Goal: Information Seeking & Learning: Find contact information

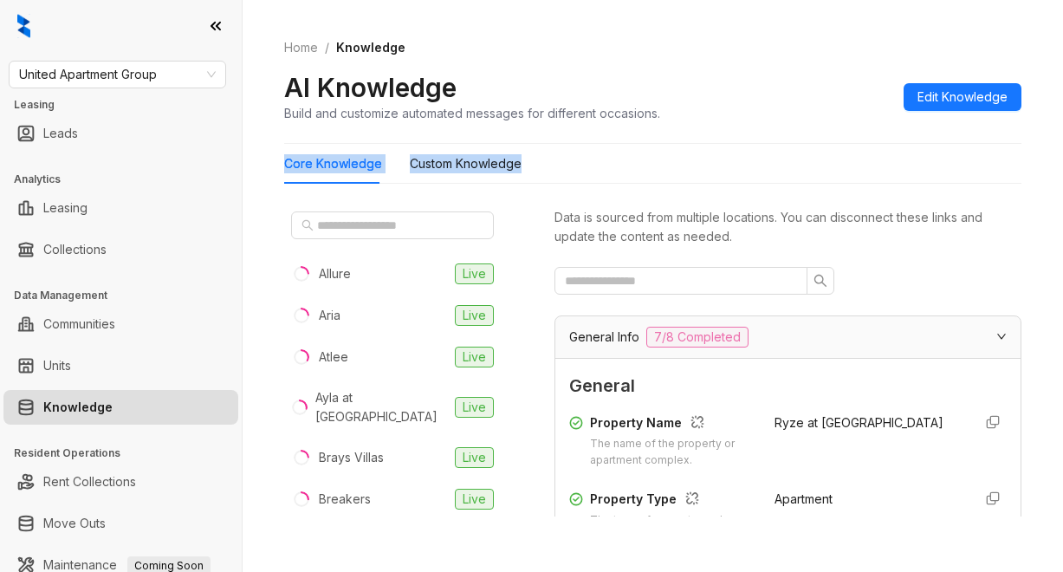
scroll to position [347, 0]
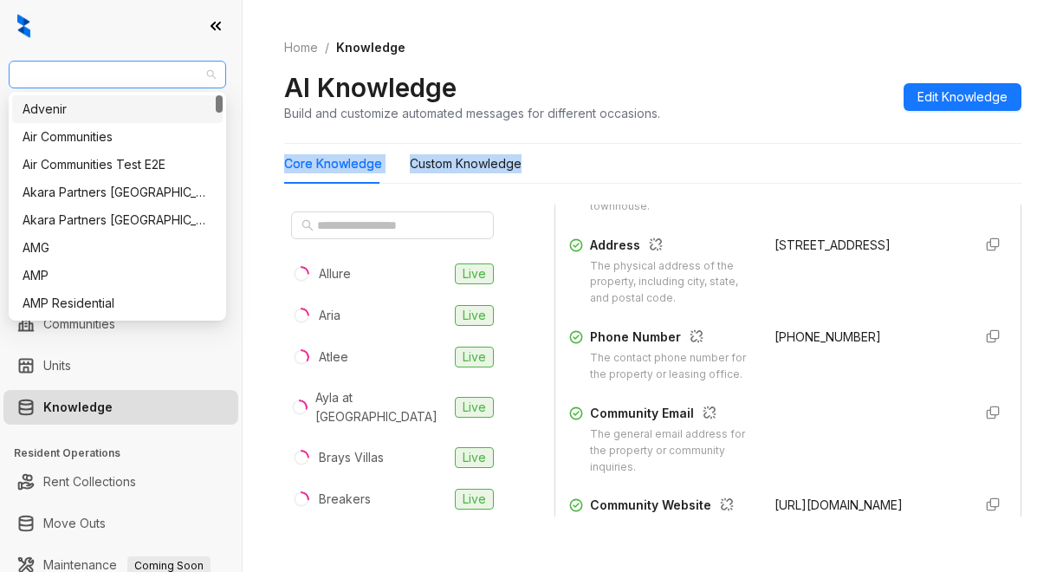
click at [166, 75] on span "United Apartment Group" at bounding box center [117, 75] width 197 height 26
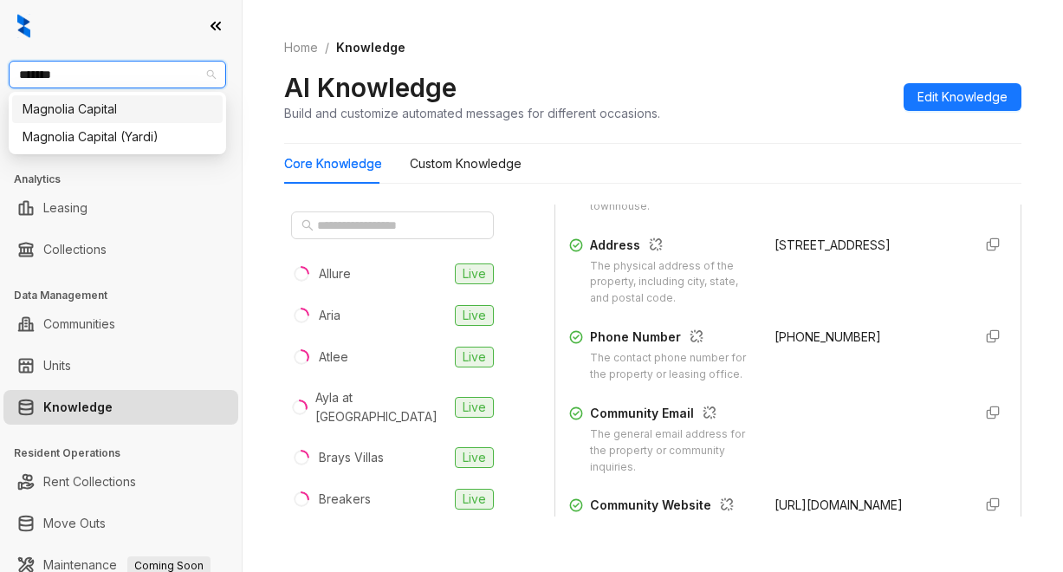
type input "********"
click at [99, 111] on div "Magnolia Capital" at bounding box center [118, 109] width 190 height 19
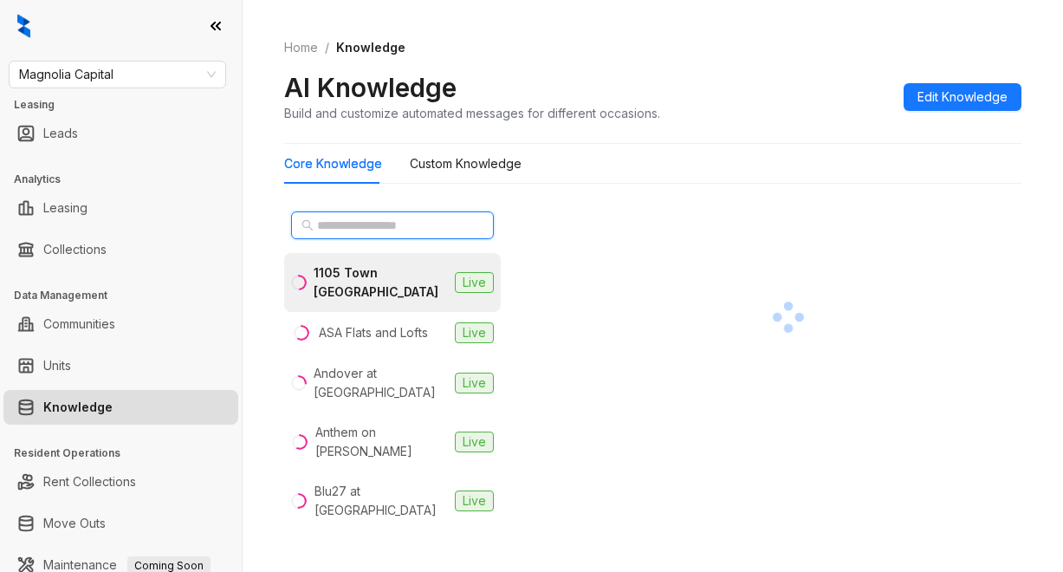
click at [339, 222] on input "text" at bounding box center [393, 225] width 152 height 19
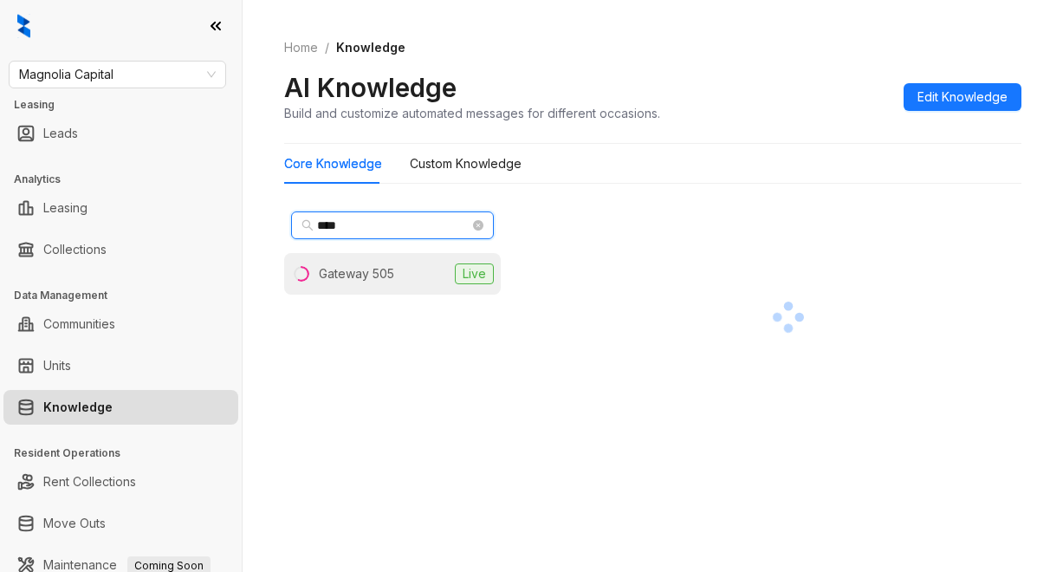
type input "****"
click at [374, 274] on div "Gateway 505" at bounding box center [356, 273] width 75 height 19
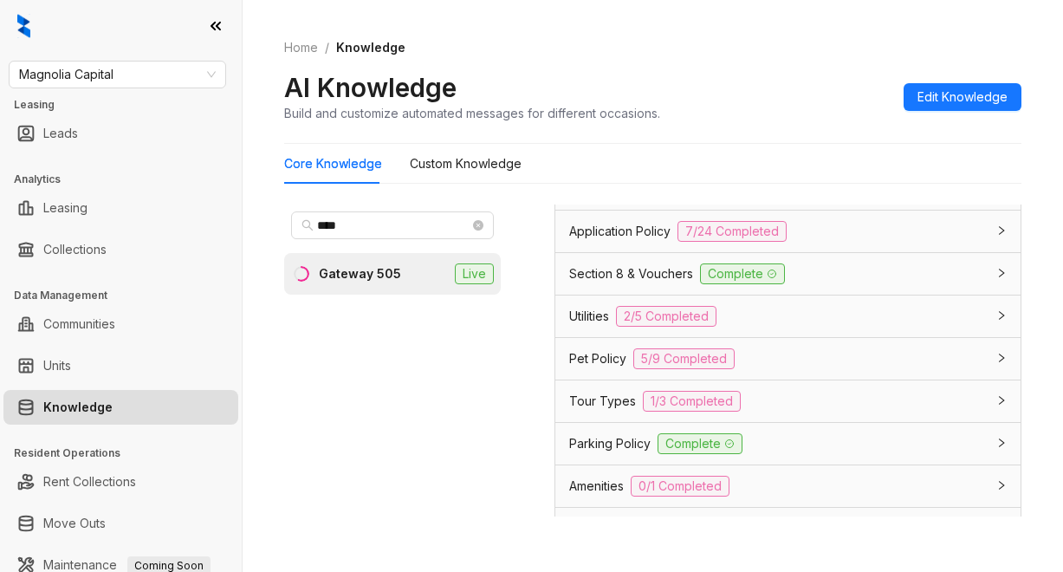
scroll to position [1473, 0]
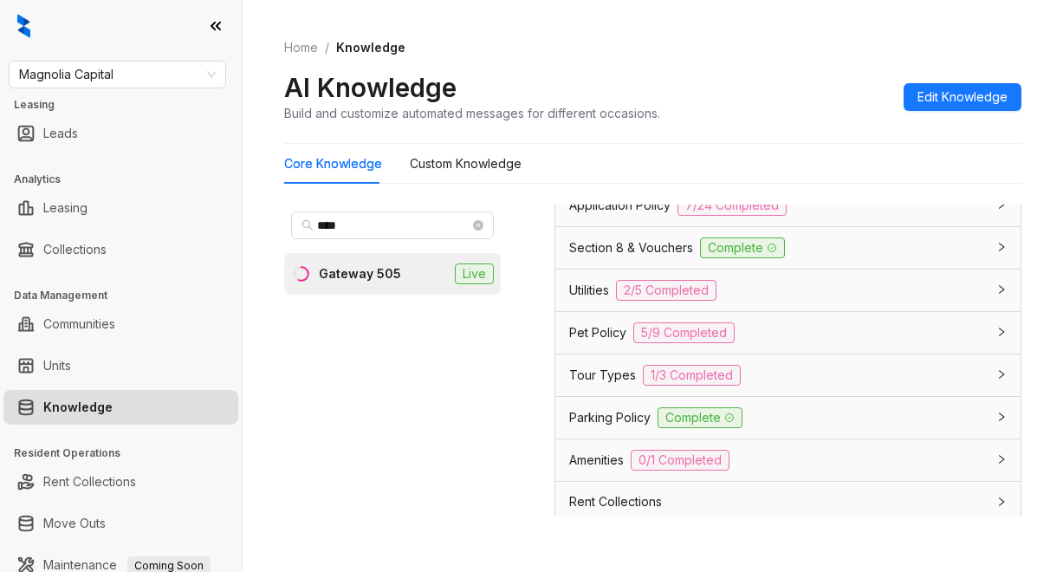
click at [644, 215] on span "Application Policy" at bounding box center [619, 205] width 101 height 19
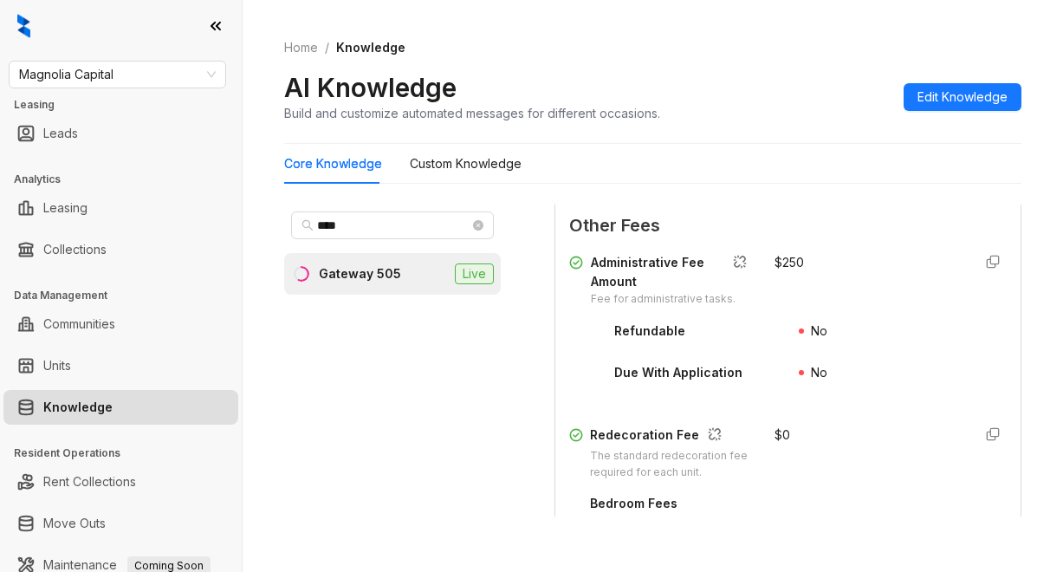
scroll to position [2859, 0]
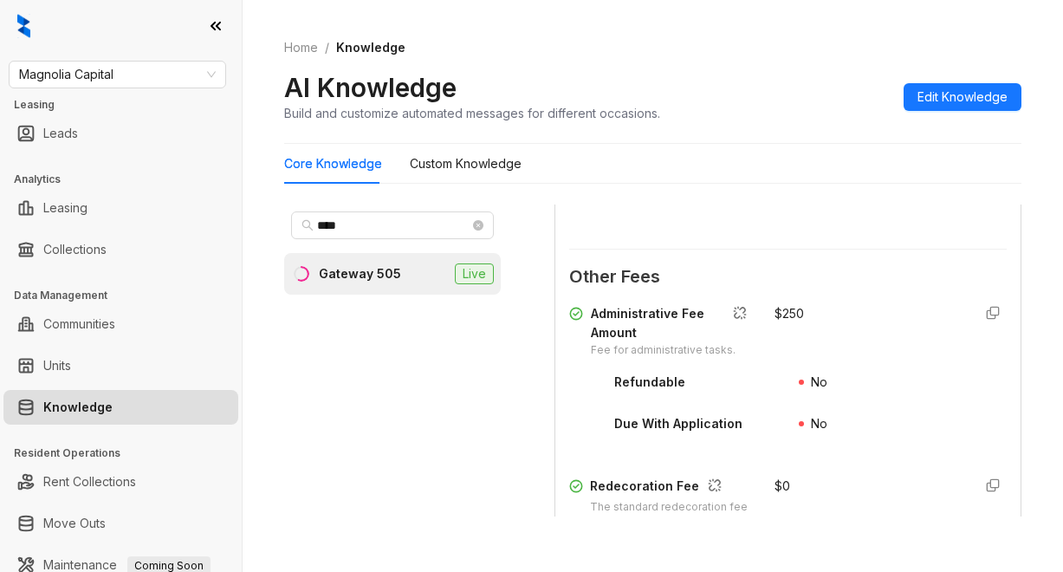
drag, startPoint x: 870, startPoint y: 347, endPoint x: 870, endPoint y: 337, distance: 9.5
click at [870, 228] on div "Security Deposit The standard security deposit amount required for each unit. $…" at bounding box center [788, 8] width 438 height 439
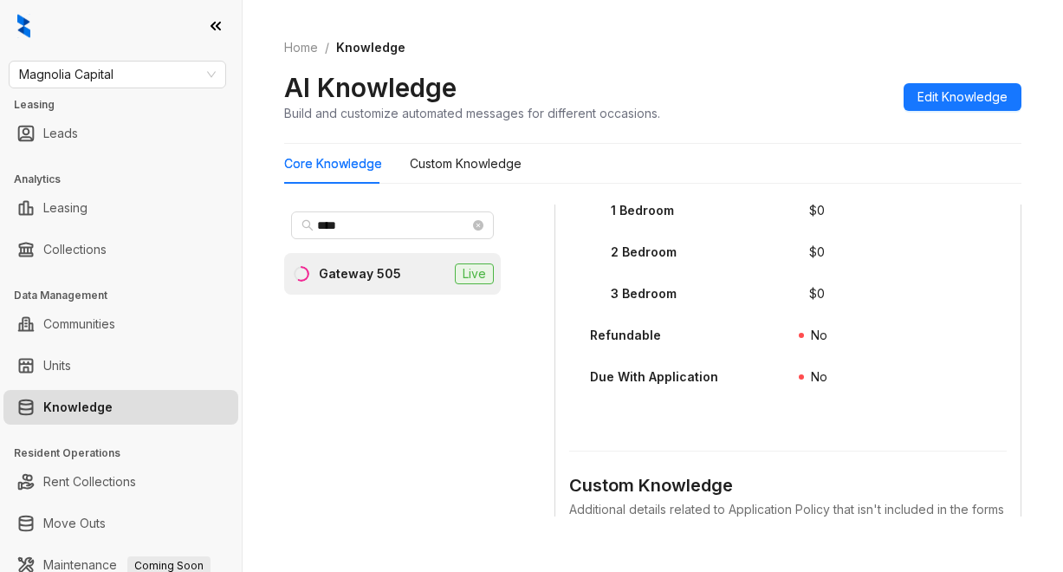
scroll to position [3292, 0]
click at [885, 189] on div "Core Knowledge Custom Knowledge **** Gateway 505 Live Data is sourced from mult…" at bounding box center [652, 337] width 737 height 387
click at [156, 63] on span "Magnolia Capital" at bounding box center [117, 75] width 197 height 26
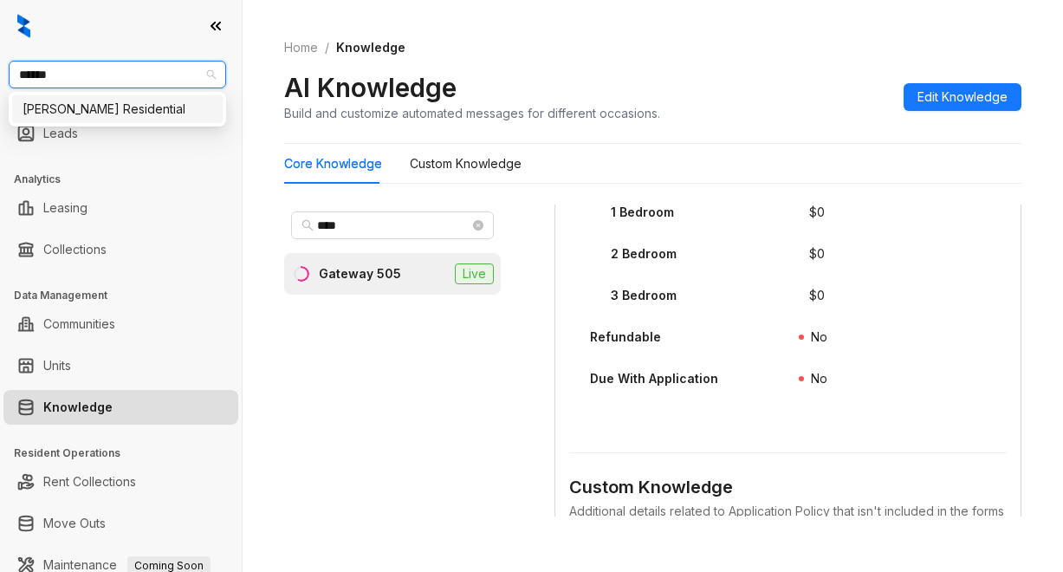
type input "*******"
click at [71, 110] on div "Griffis Residential" at bounding box center [118, 109] width 190 height 19
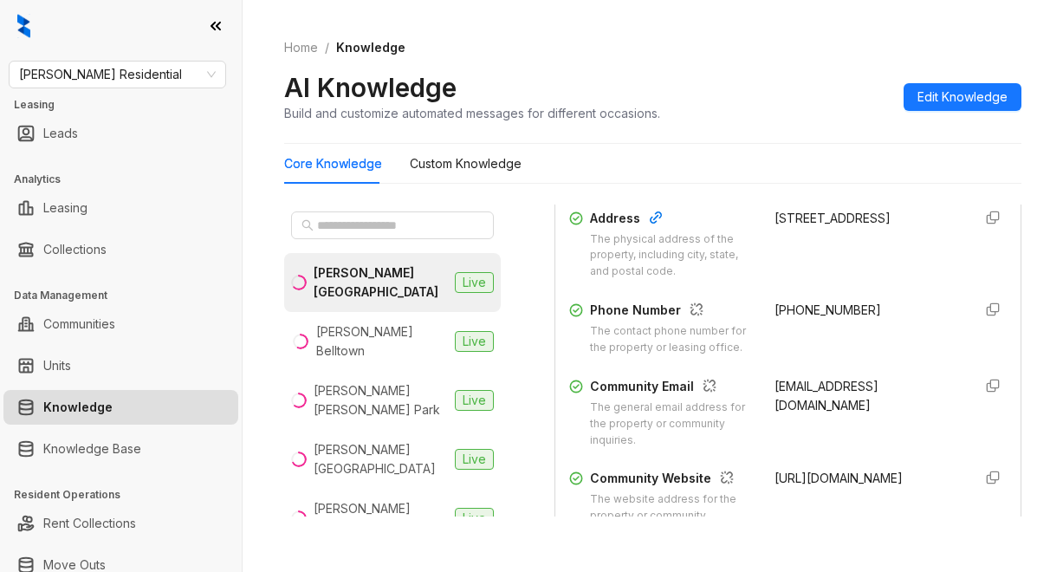
scroll to position [433, 0]
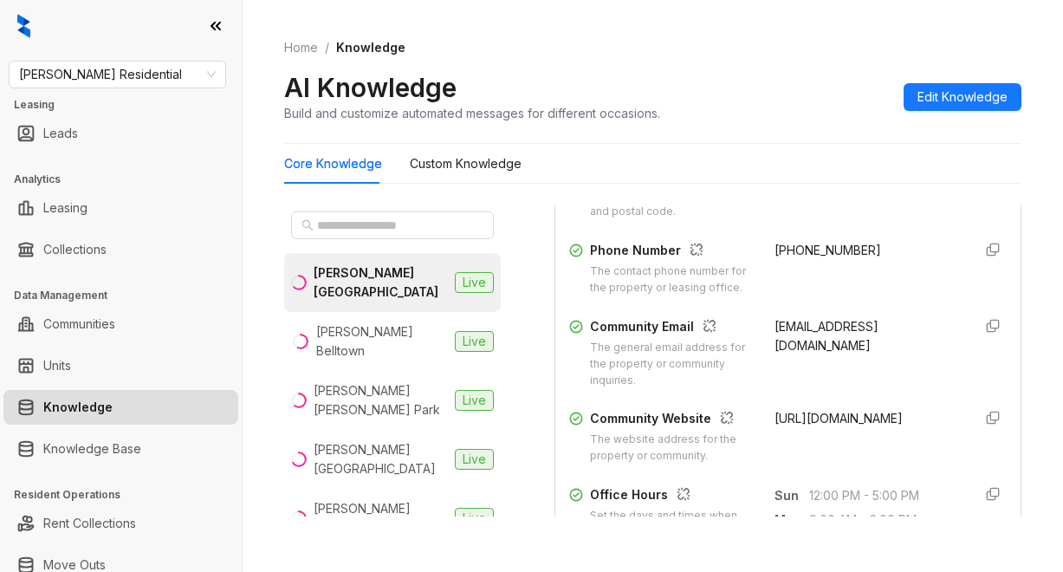
click at [796, 84] on div "AI Knowledge Build and customize automated messages for different occasions. Ed…" at bounding box center [652, 96] width 737 height 51
click at [743, 30] on div "Home / Knowledge AI Knowledge Build and customize automated messages for differ…" at bounding box center [652, 80] width 737 height 126
click at [379, 230] on input "text" at bounding box center [393, 225] width 152 height 19
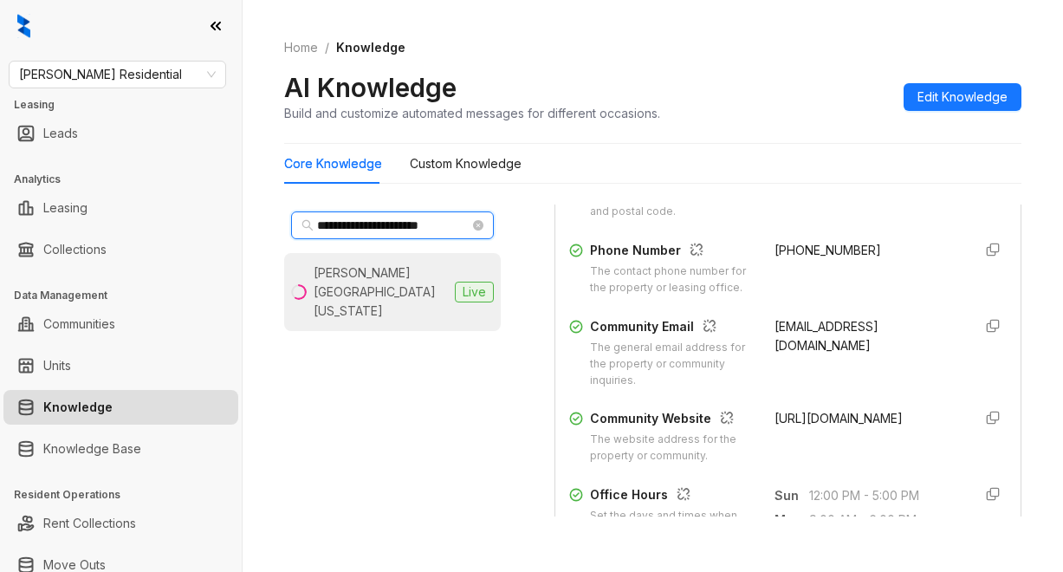
type input "**********"
click at [380, 287] on div "Griffis Lake Washington" at bounding box center [381, 291] width 134 height 57
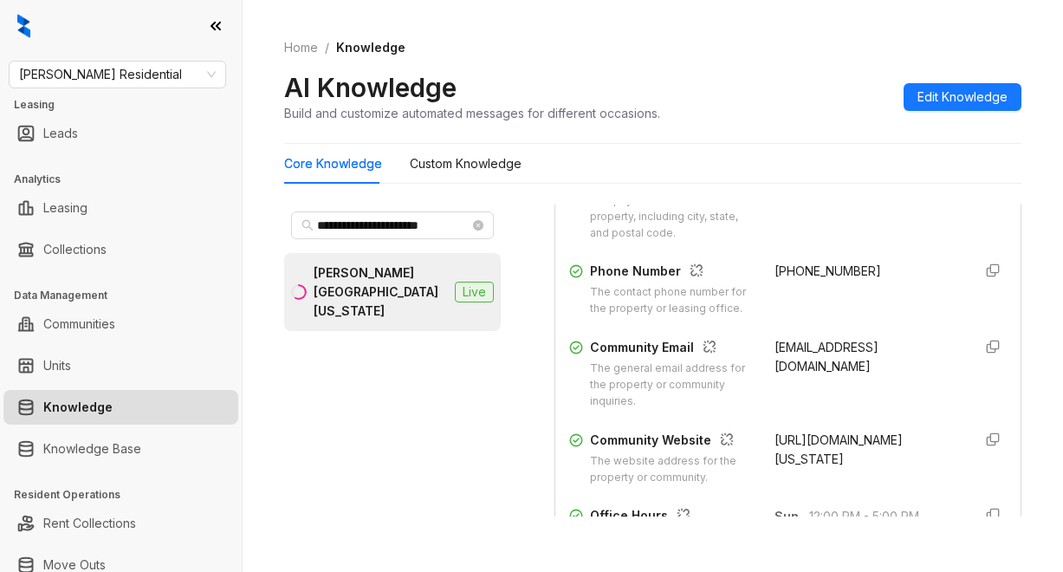
scroll to position [433, 0]
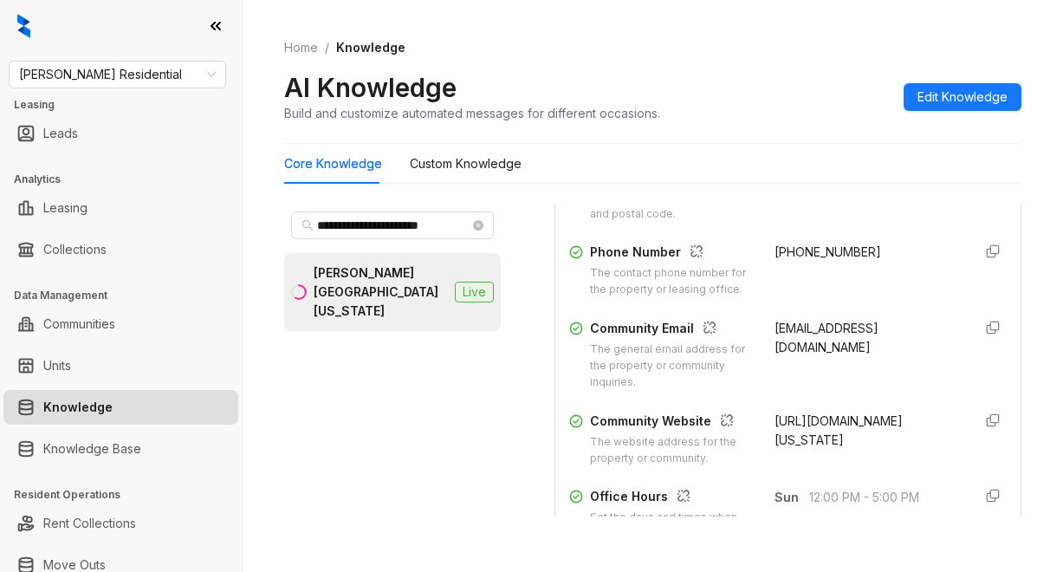
drag, startPoint x: 754, startPoint y: 344, endPoint x: 835, endPoint y: 377, distance: 87.8
click at [838, 379] on div "Community Email The general email address for the property or community inquiri…" at bounding box center [788, 355] width 438 height 72
copy span "lakewashington@griffisresidential.com"
click at [800, 60] on div "Home / Knowledge AI Knowledge Build and customize automated messages for differ…" at bounding box center [652, 80] width 737 height 126
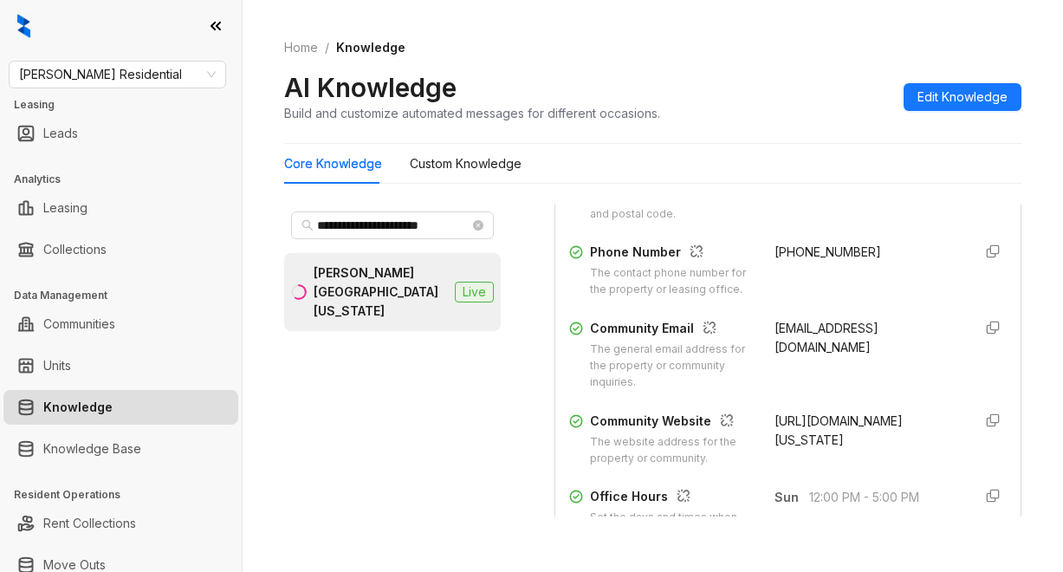
click at [812, 88] on div "AI Knowledge Build and customize automated messages for different occasions. Ed…" at bounding box center [652, 96] width 737 height 51
drag, startPoint x: 756, startPoint y: 433, endPoint x: 865, endPoint y: 435, distance: 109.2
click at [943, 467] on div "Community Website The website address for the property or community. https://gr…" at bounding box center [788, 439] width 438 height 55
copy form "https://griffisresidential.com/property/lake-washington/"
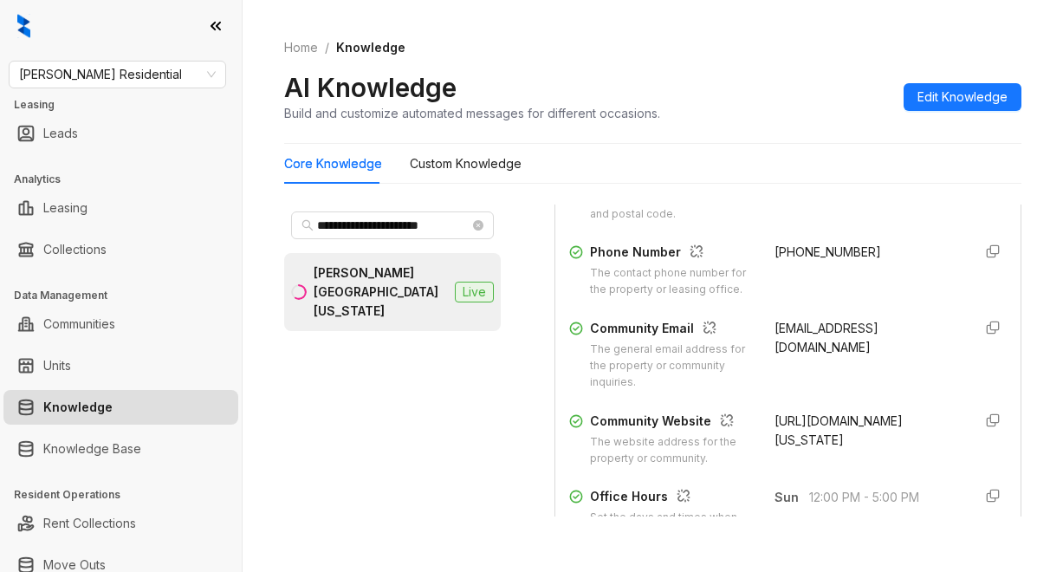
click at [739, 33] on div "Home / Knowledge AI Knowledge Build and customize automated messages for differ…" at bounding box center [652, 80] width 737 height 126
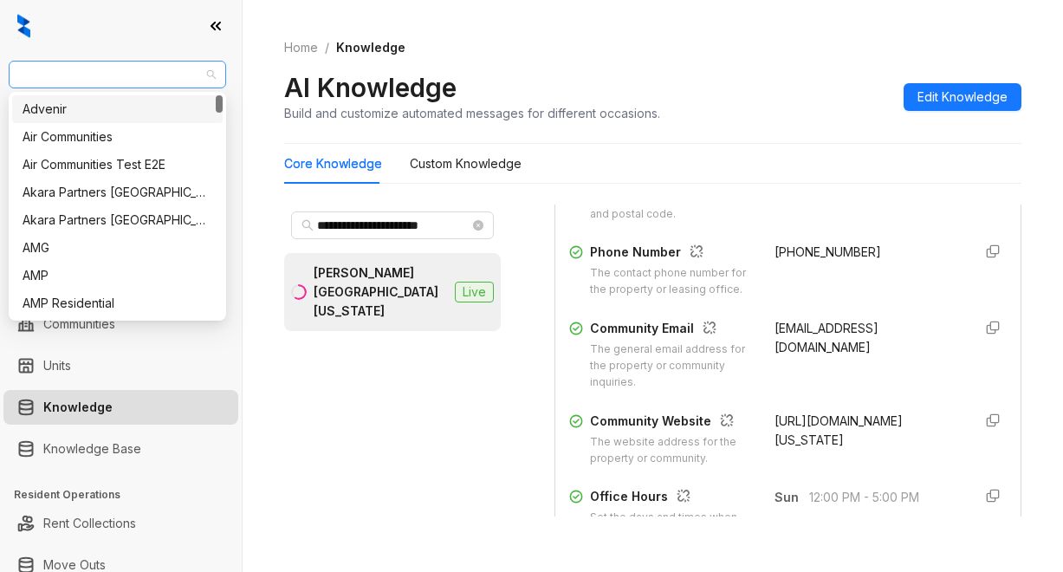
click at [147, 66] on span "[PERSON_NAME] Residential" at bounding box center [117, 75] width 197 height 26
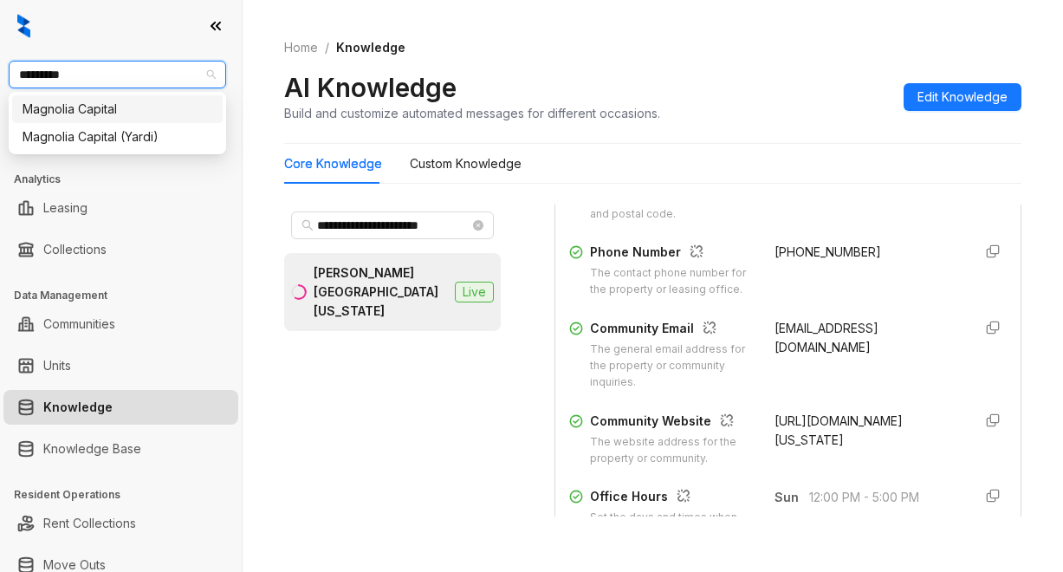
type input "**********"
click at [86, 114] on div "Magnolia Capital" at bounding box center [118, 109] width 190 height 19
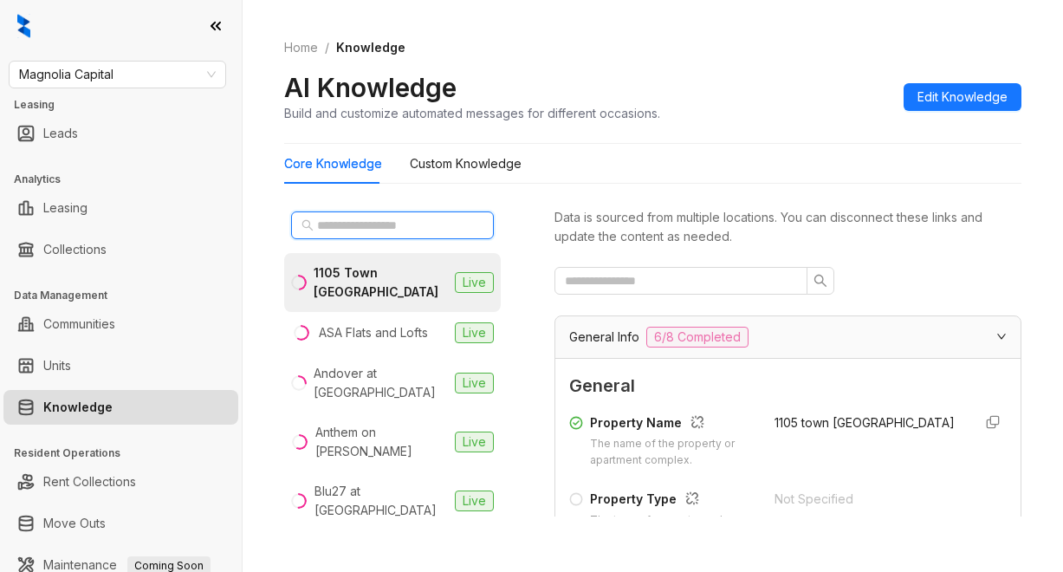
click at [350, 231] on input "text" at bounding box center [393, 225] width 152 height 19
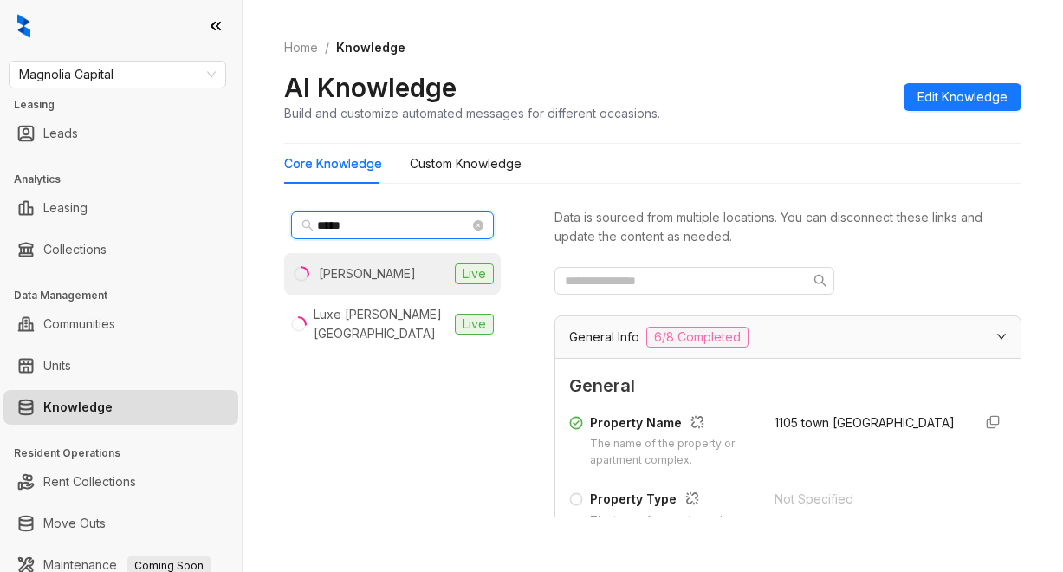
type input "*****"
click at [340, 268] on div "Logan" at bounding box center [367, 273] width 97 height 19
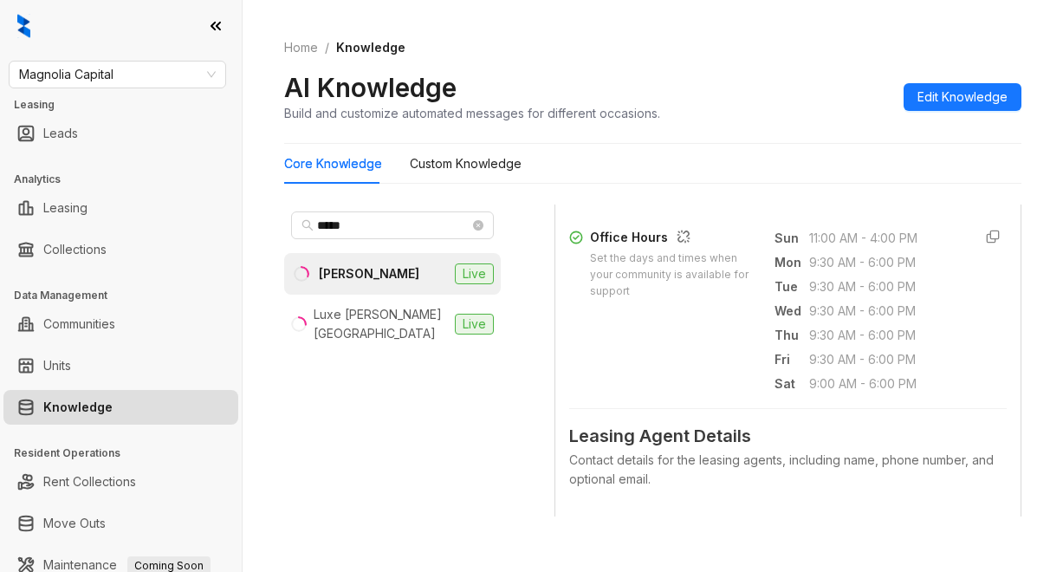
scroll to position [693, 0]
click at [854, 246] on div "Sun 11:00 AM - 4:00 PM" at bounding box center [867, 235] width 185 height 21
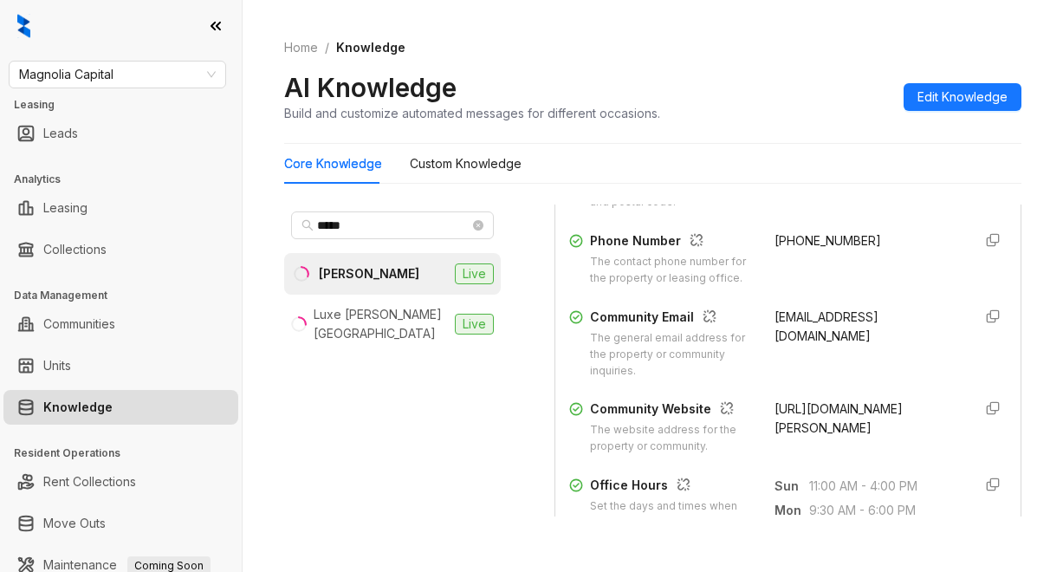
scroll to position [433, 0]
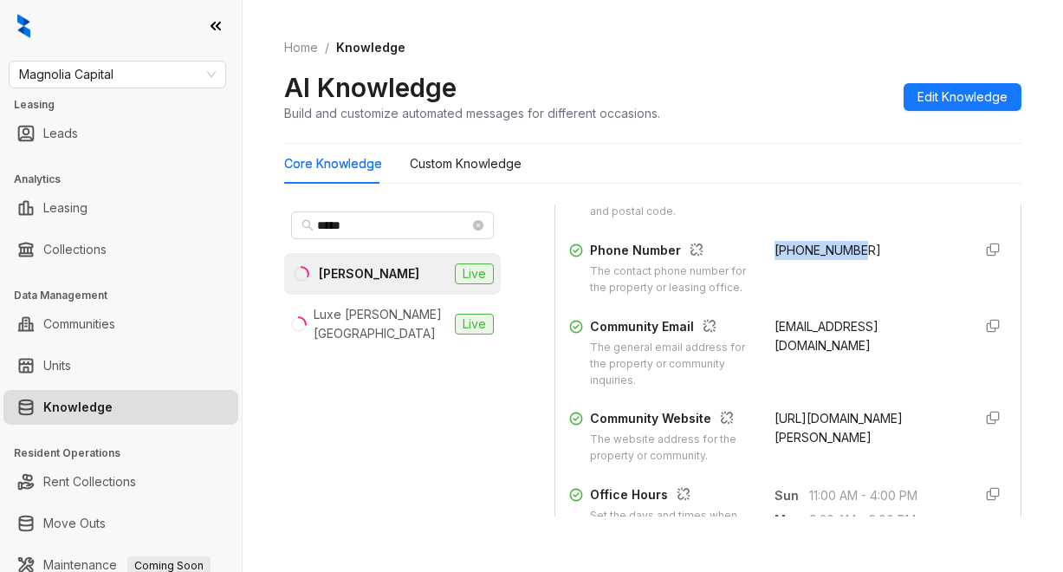
drag, startPoint x: 756, startPoint y: 254, endPoint x: 861, endPoint y: 256, distance: 105.7
click at [861, 256] on div "+18723094922" at bounding box center [867, 268] width 185 height 55
copy span "+18723094922"
drag, startPoint x: 451, startPoint y: 488, endPoint x: 458, endPoint y: 494, distance: 9.9
click at [451, 487] on div "***** Logan Live Luxe Logan Square Live" at bounding box center [392, 360] width 217 height 312
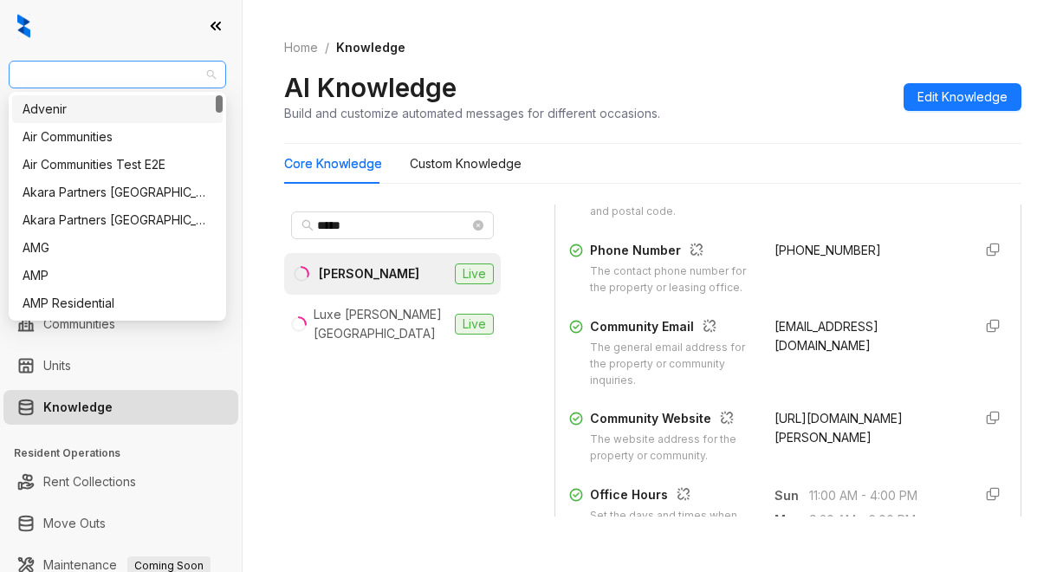
click at [139, 75] on span "Magnolia Capital" at bounding box center [117, 75] width 197 height 26
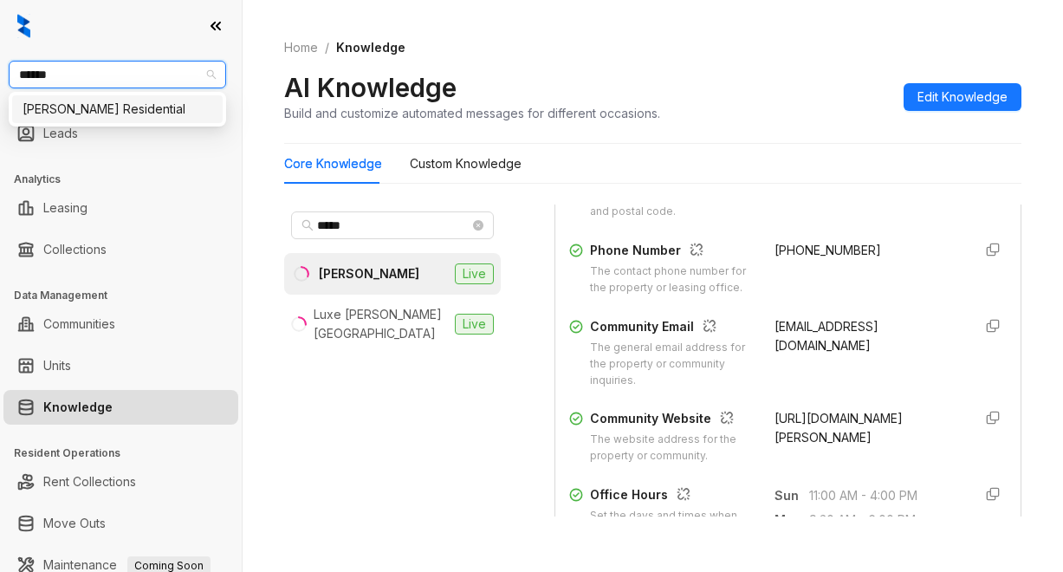
type input "*******"
drag, startPoint x: 81, startPoint y: 115, endPoint x: 72, endPoint y: 113, distance: 9.0
click at [79, 115] on div "Griffis Residential" at bounding box center [118, 109] width 190 height 19
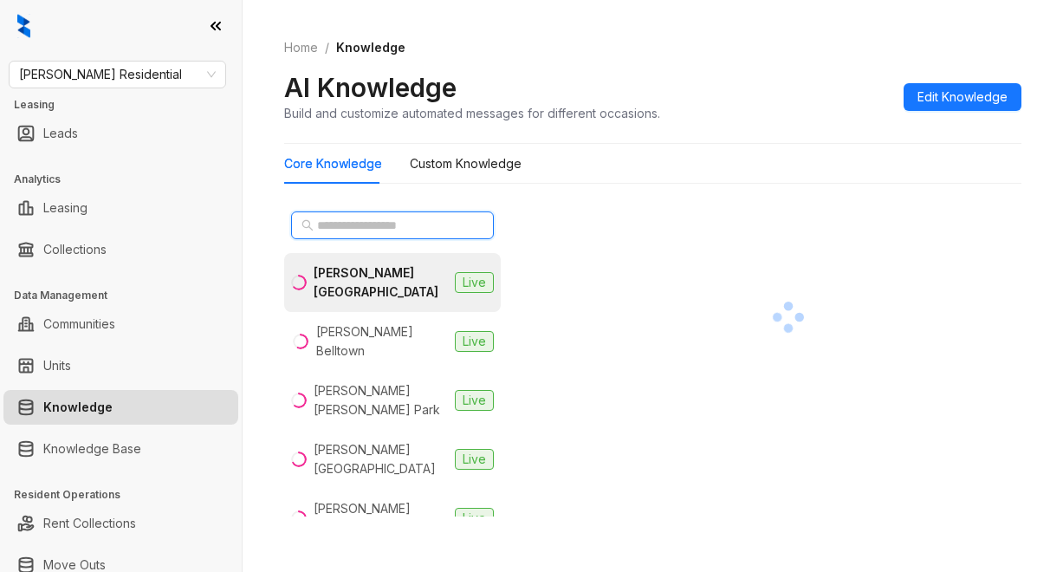
click at [329, 227] on input "text" at bounding box center [393, 225] width 152 height 19
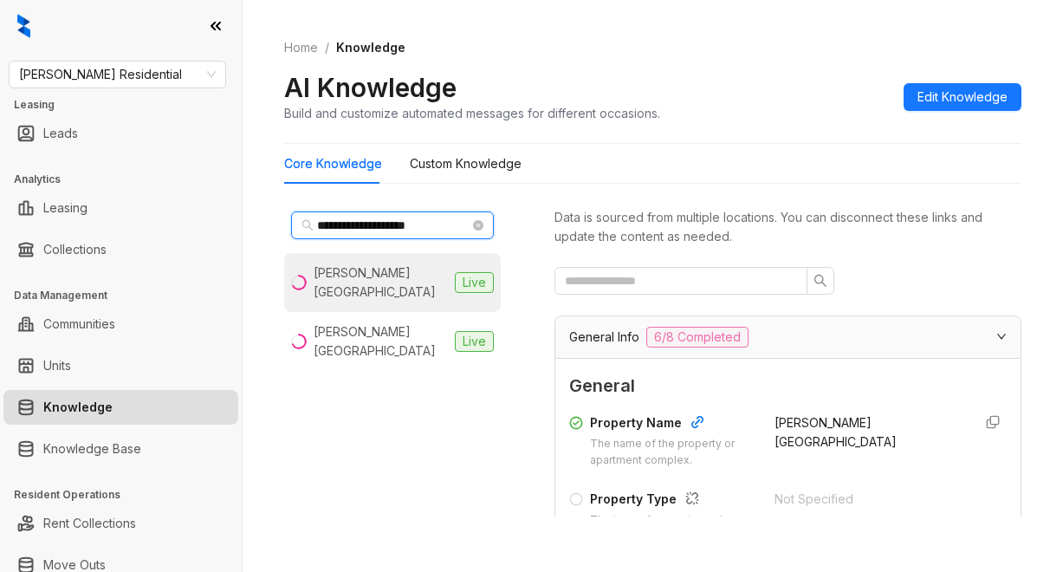
type input "**********"
click at [392, 285] on li "[PERSON_NAME] Creek Live" at bounding box center [392, 282] width 217 height 59
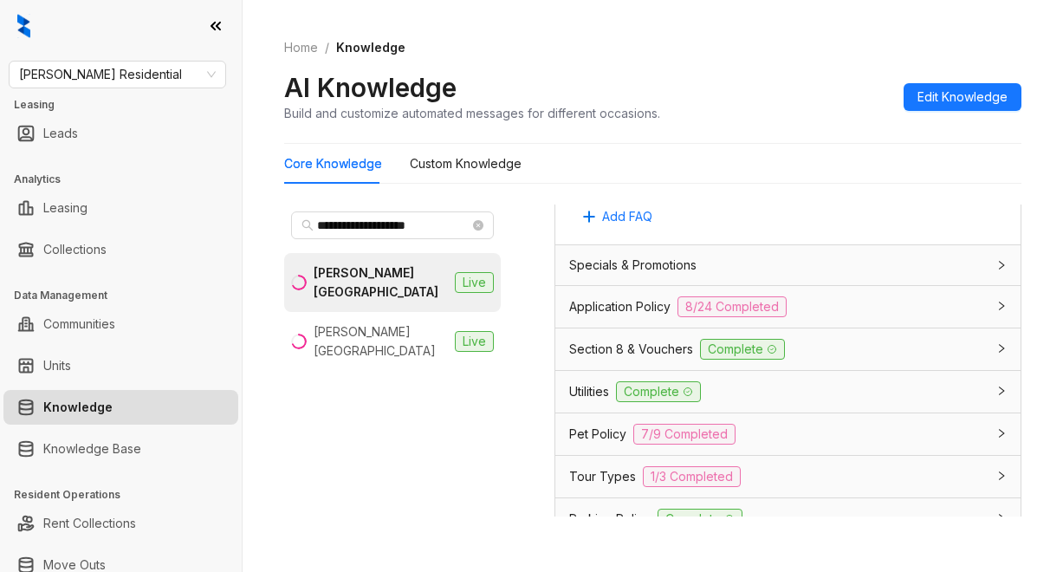
scroll to position [1292, 0]
click at [592, 315] on span "Application Policy" at bounding box center [619, 304] width 101 height 19
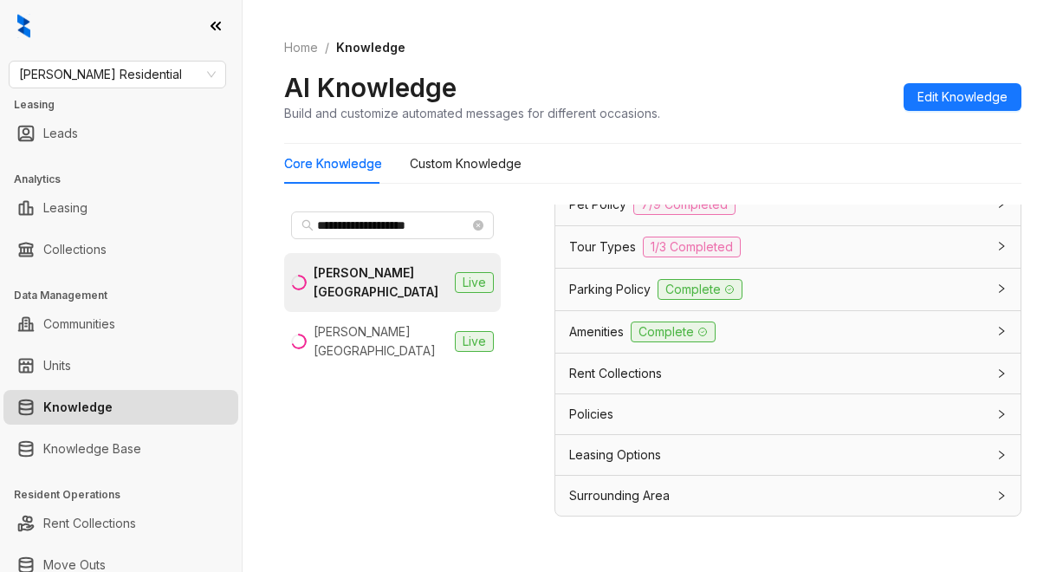
scroll to position [3959, 0]
click at [617, 292] on span "Parking Policy" at bounding box center [609, 289] width 81 height 19
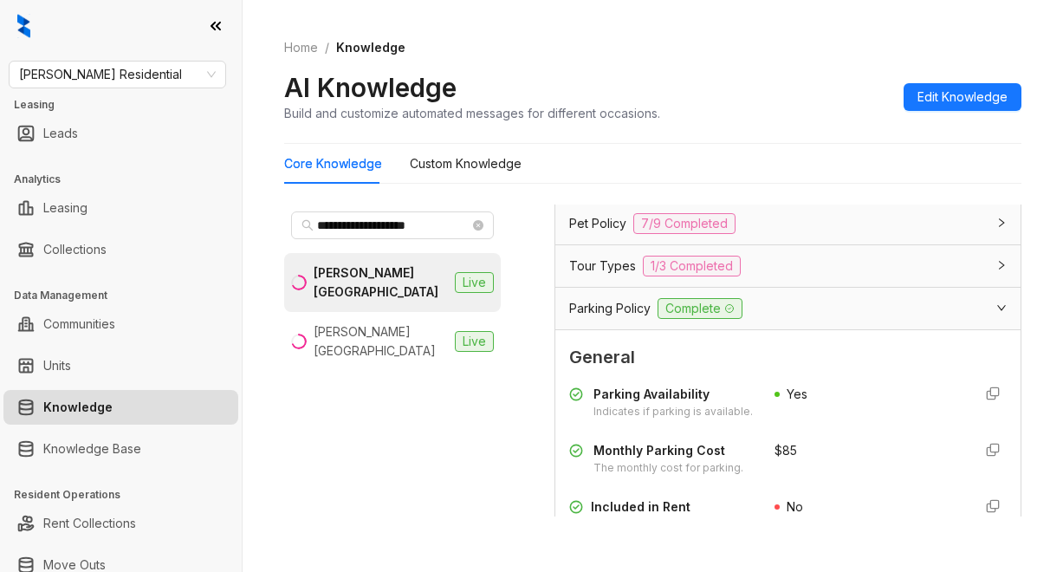
scroll to position [3872, 0]
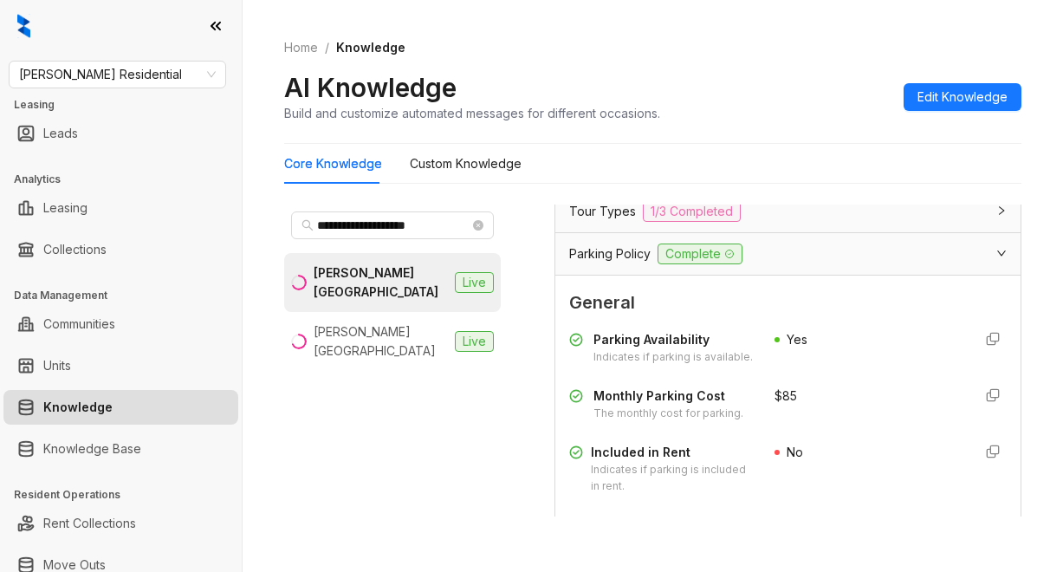
click at [592, 263] on span "Parking Policy" at bounding box center [609, 253] width 81 height 19
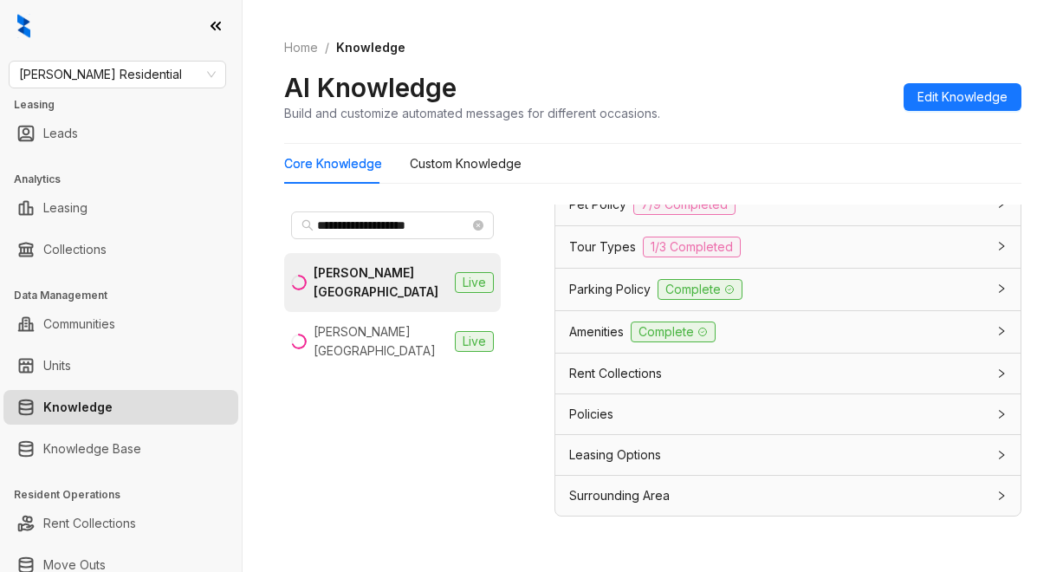
click at [590, 299] on span "Parking Policy" at bounding box center [609, 289] width 81 height 19
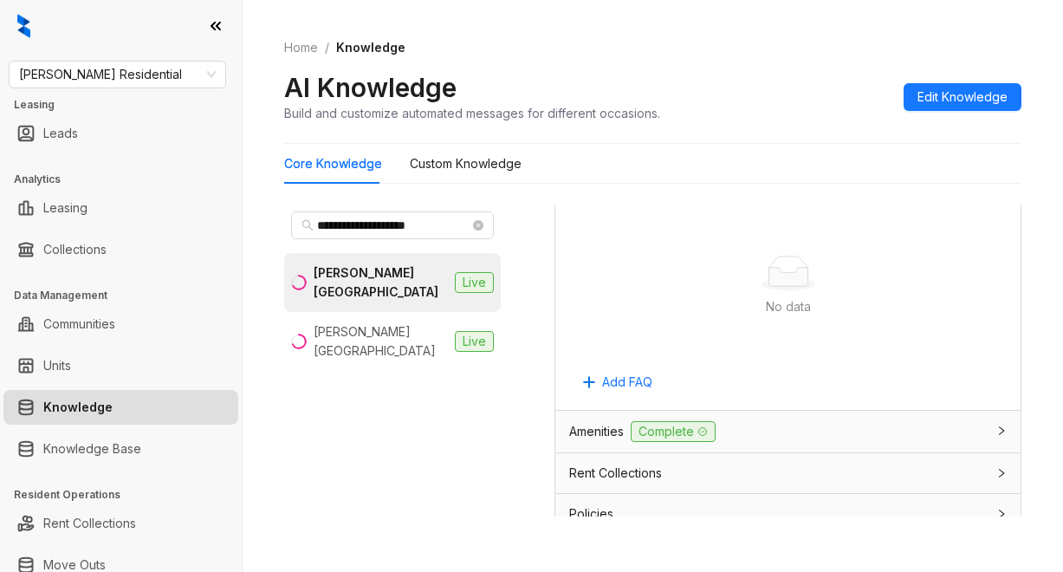
scroll to position [5085, 0]
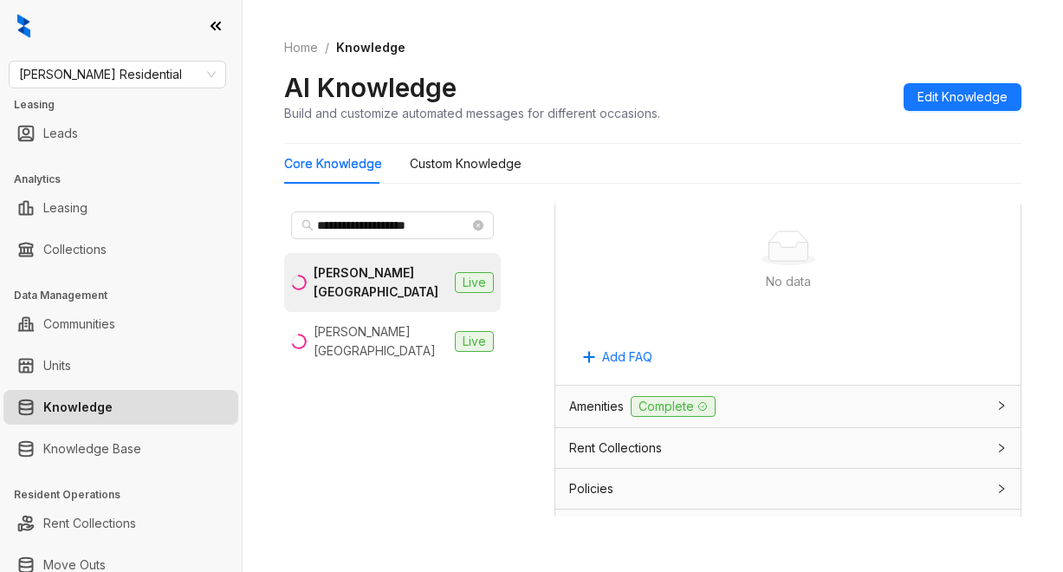
click at [737, 54] on ol "Home / Knowledge" at bounding box center [652, 47] width 737 height 19
click at [712, 71] on div "AI Knowledge Build and customize automated messages for different occasions. Ed…" at bounding box center [652, 96] width 737 height 51
